Goal: Task Accomplishment & Management: Manage account settings

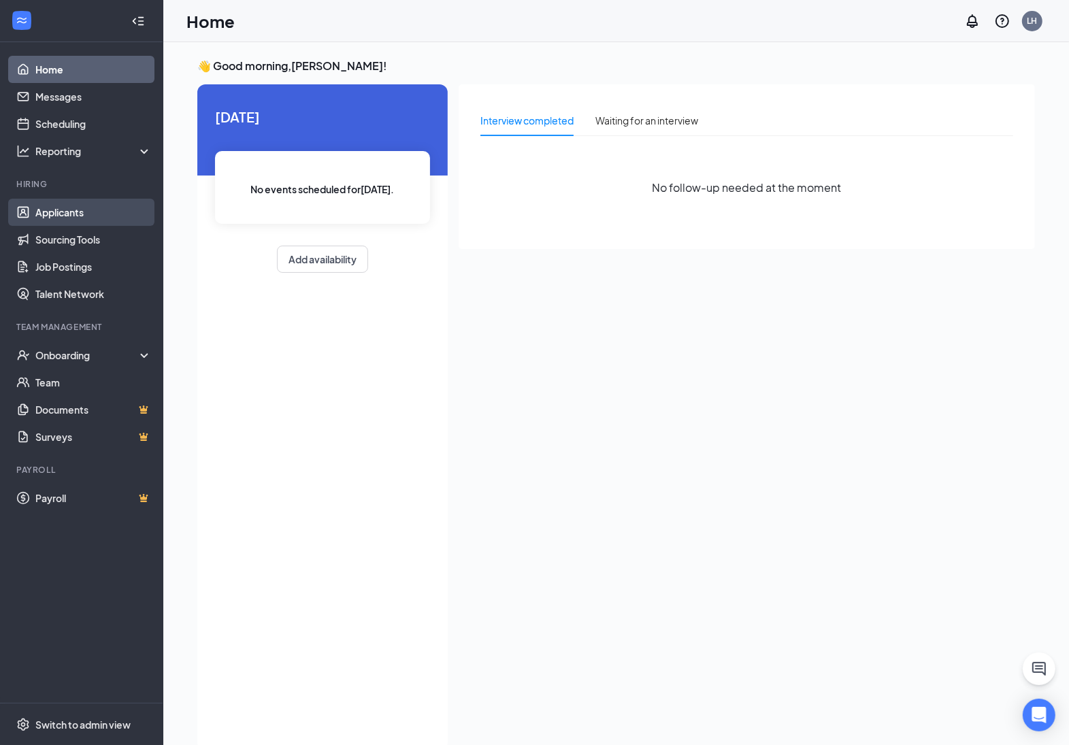
click at [106, 216] on link "Applicants" at bounding box center [93, 212] width 116 height 27
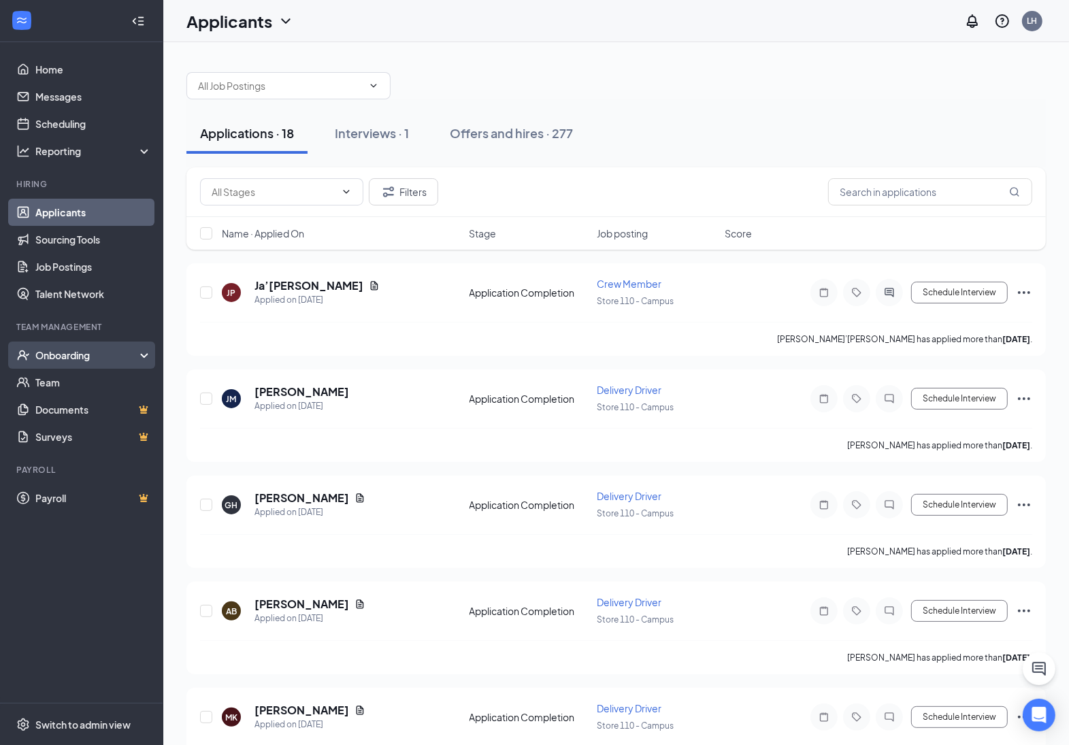
click at [63, 363] on div "Onboarding" at bounding box center [81, 355] width 163 height 27
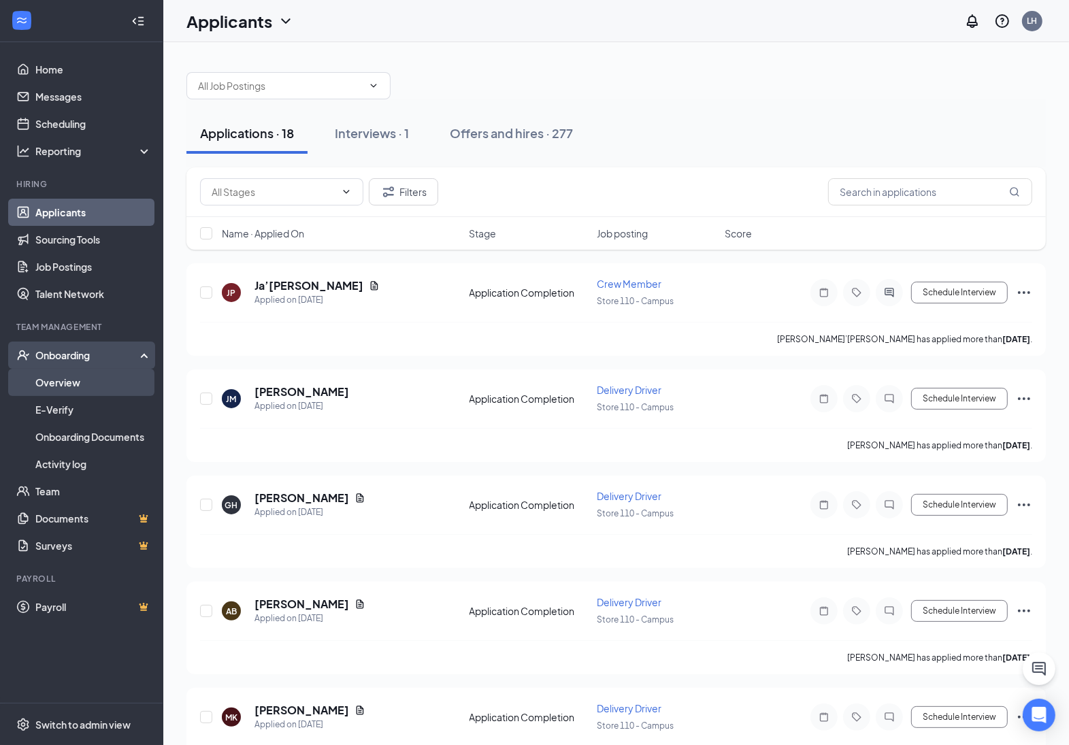
click at [68, 379] on link "Overview" at bounding box center [93, 382] width 116 height 27
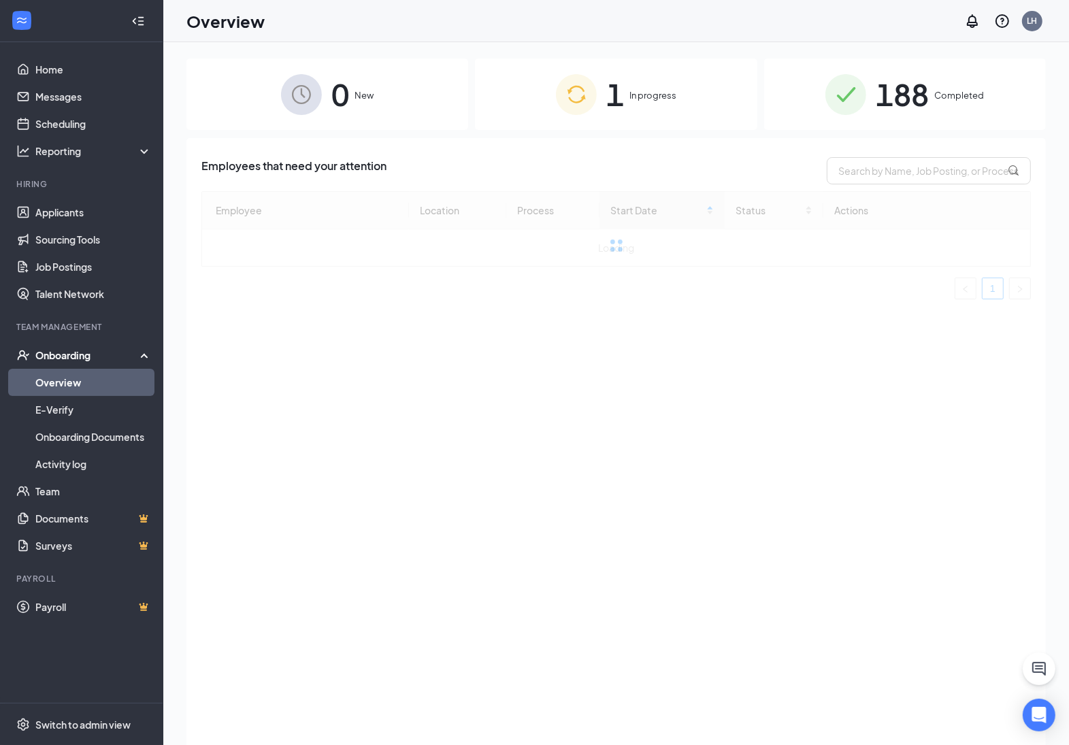
click at [628, 97] on div "1 In progress" at bounding box center [616, 94] width 282 height 71
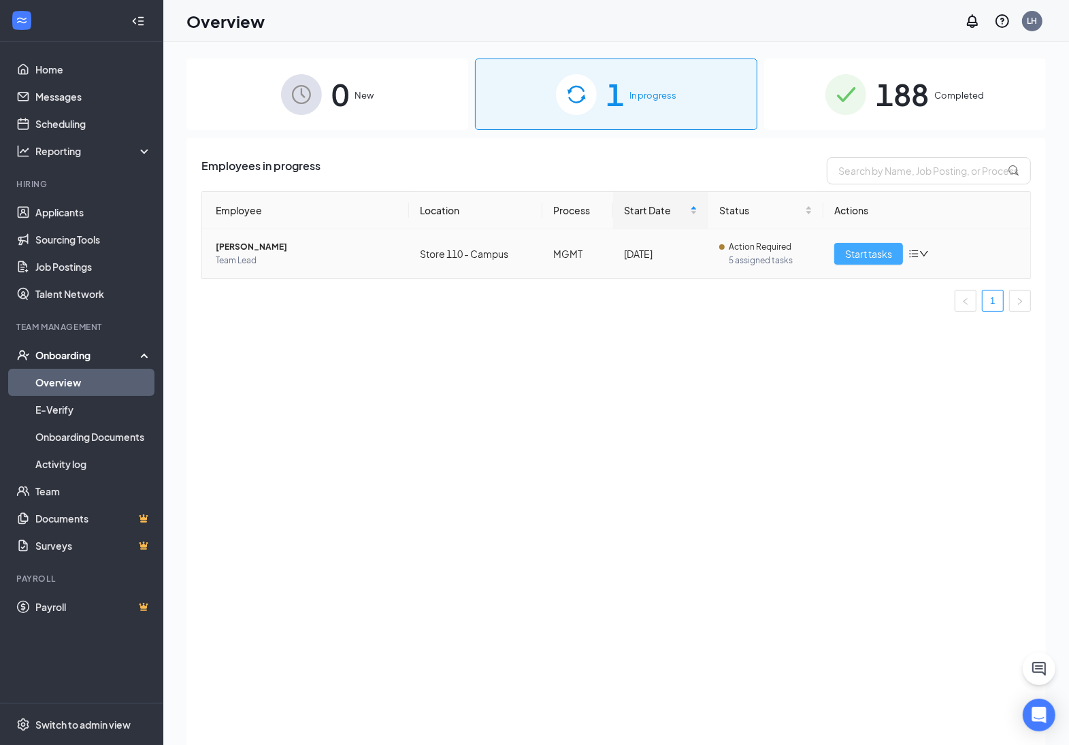
click at [860, 260] on span "Start tasks" at bounding box center [869, 253] width 47 height 15
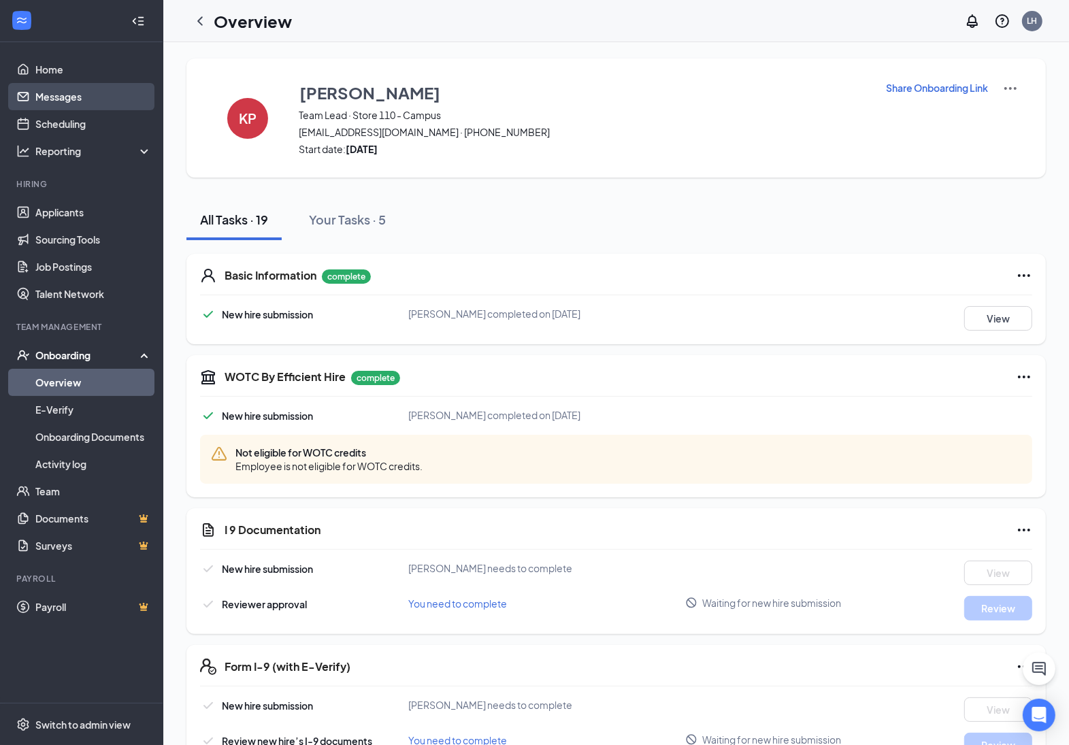
click at [99, 100] on link "Messages" at bounding box center [93, 96] width 116 height 27
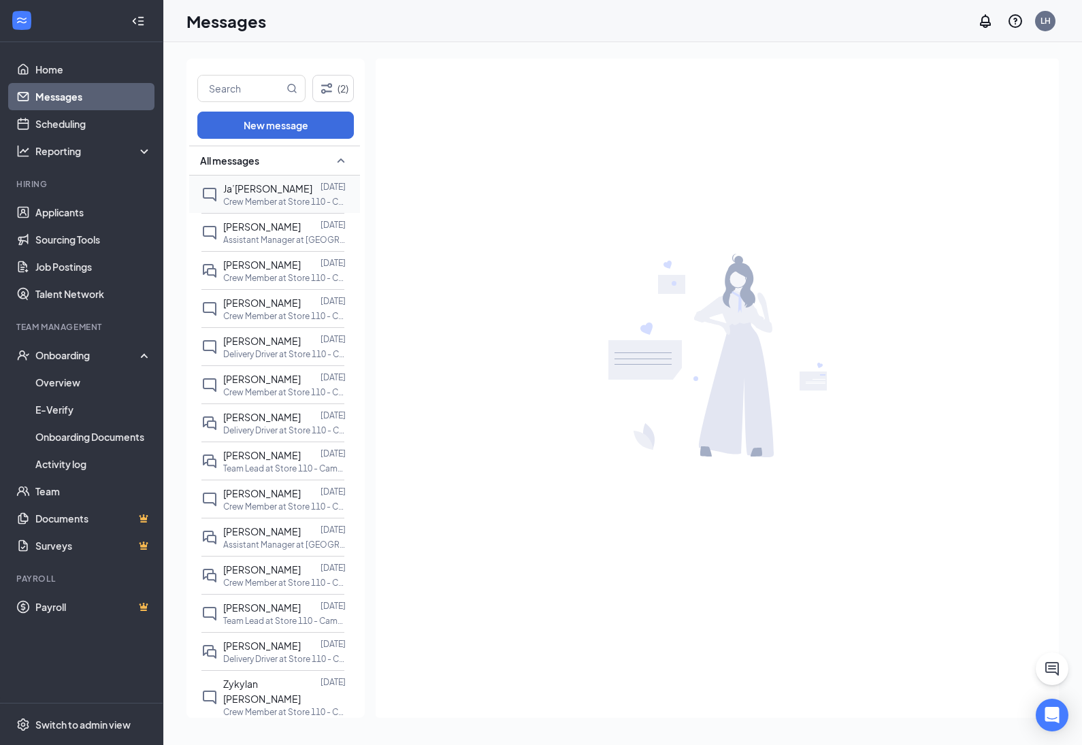
click at [274, 194] on span "Ja’[PERSON_NAME]" at bounding box center [267, 188] width 89 height 12
